Goal: Task Accomplishment & Management: Manage account settings

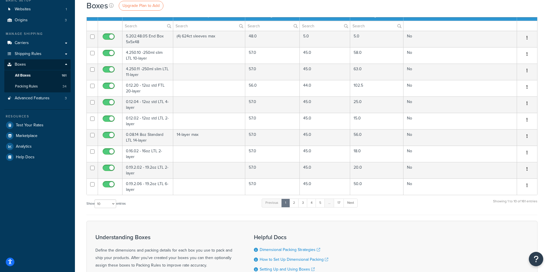
scroll to position [58, 0]
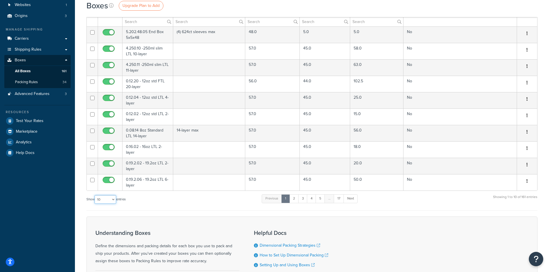
click at [116, 198] on select "10 15 25 50 100 1000" at bounding box center [105, 199] width 22 height 9
select select "1000"
click at [95, 196] on select "10 15 25 50 100 1000" at bounding box center [105, 199] width 22 height 9
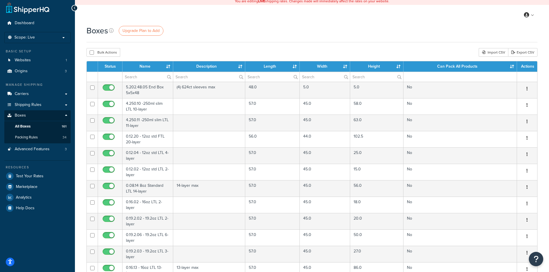
scroll to position [0, 0]
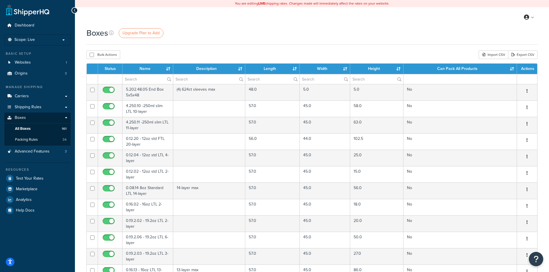
click at [167, 69] on th "Name" at bounding box center [147, 69] width 51 height 10
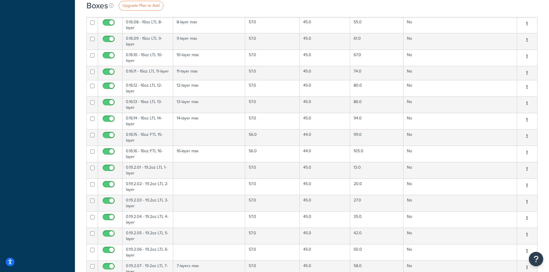
scroll to position [576, 0]
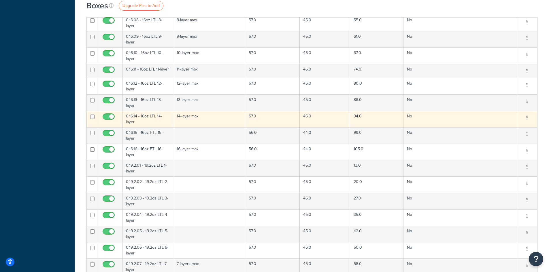
click at [145, 121] on td "0.16.14 - 16oz LTL 14-layer" at bounding box center [147, 119] width 51 height 16
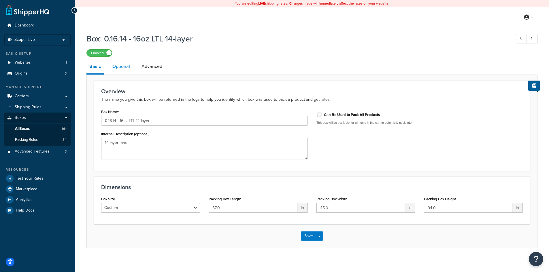
click at [118, 65] on link "Optional" at bounding box center [120, 67] width 23 height 14
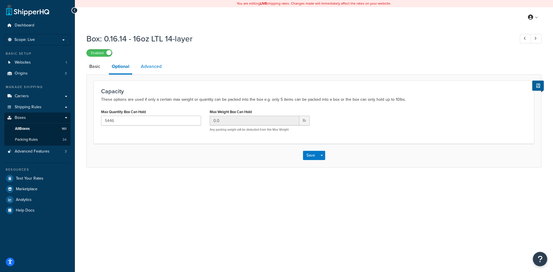
click at [141, 68] on link "Advanced" at bounding box center [151, 67] width 27 height 14
select select "250"
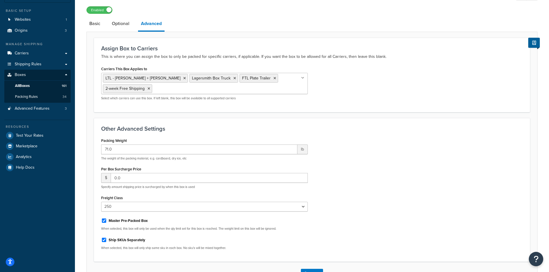
scroll to position [58, 0]
